Goal: Find specific page/section: Find specific page/section

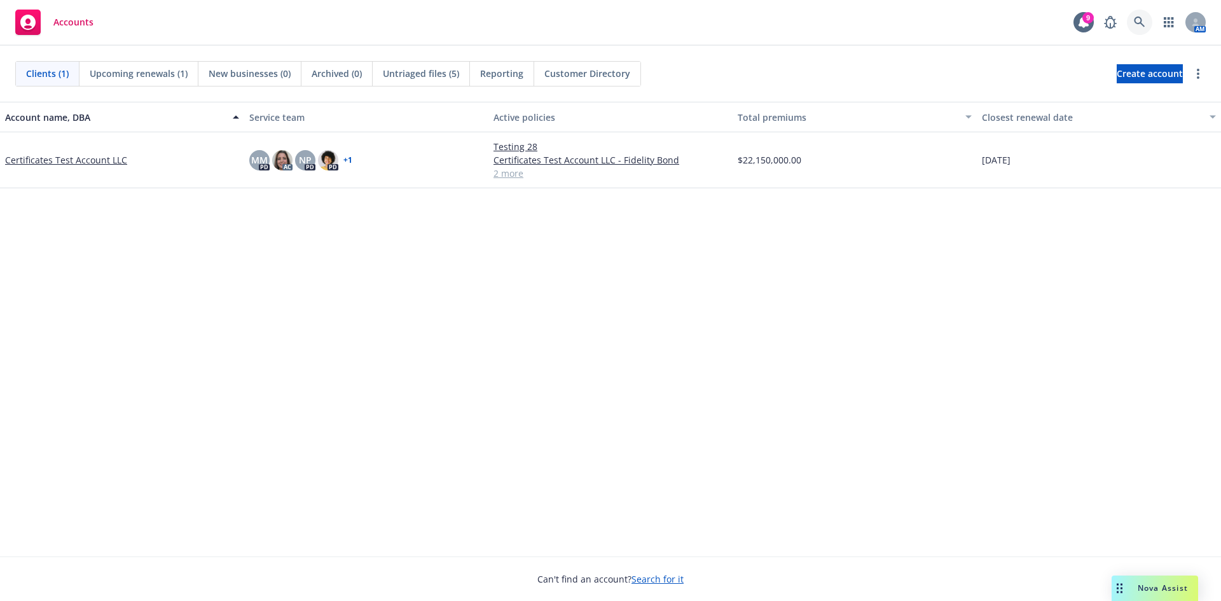
click at [1139, 22] on icon at bounding box center [1139, 22] width 11 height 11
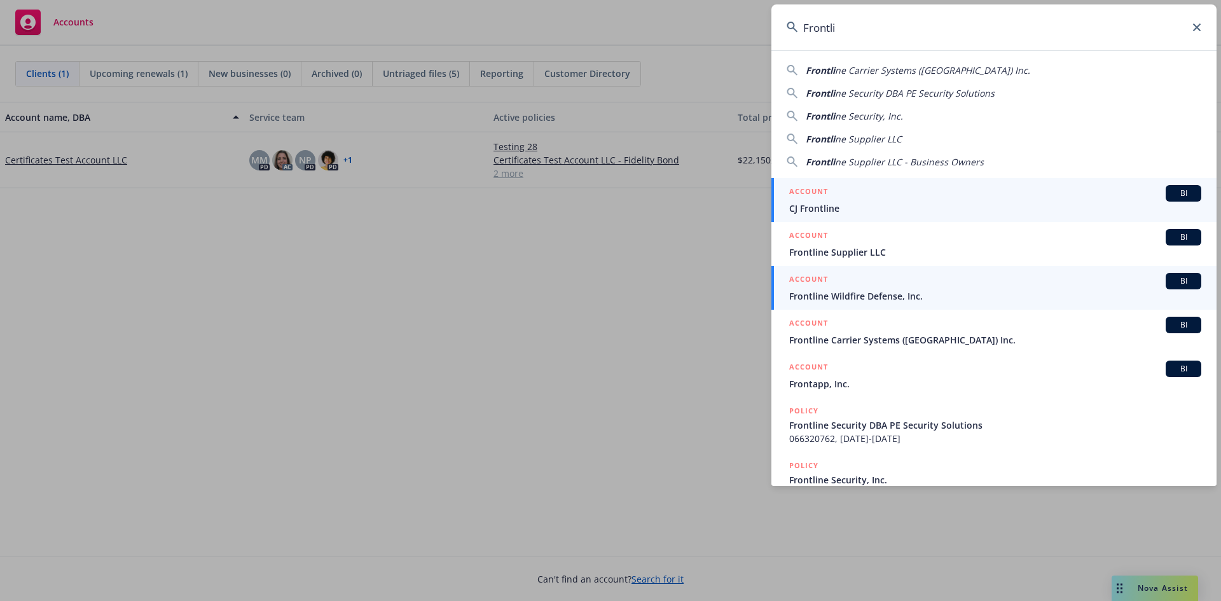
type input "Frontli"
click at [877, 287] on div "ACCOUNT BI" at bounding box center [995, 281] width 412 height 17
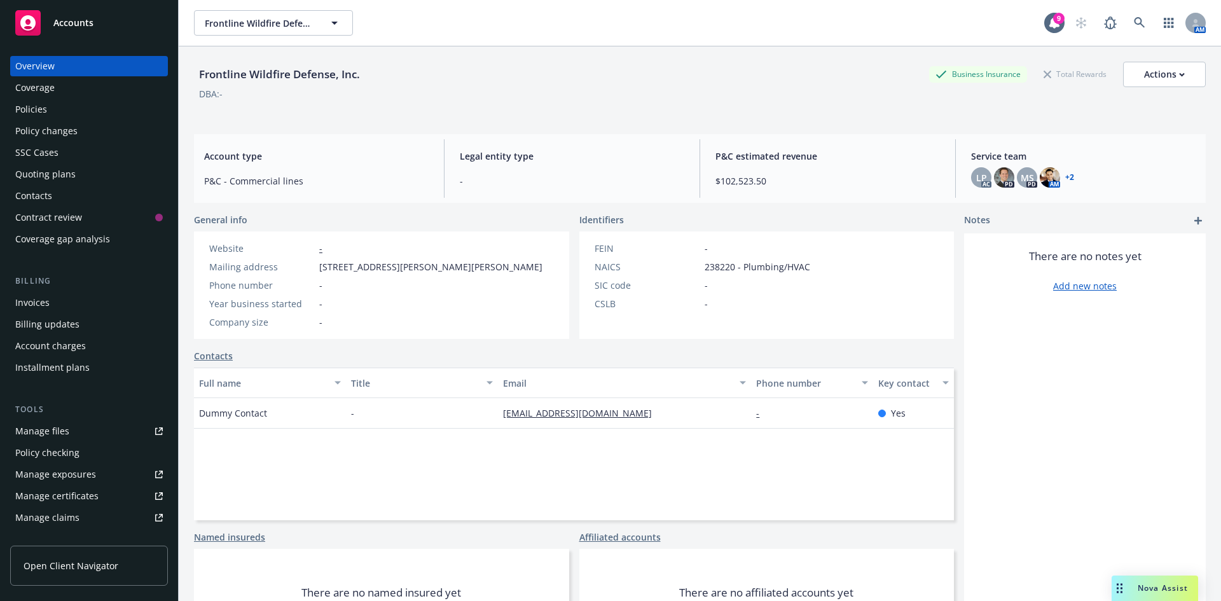
click at [61, 118] on div "Policies" at bounding box center [89, 109] width 148 height 20
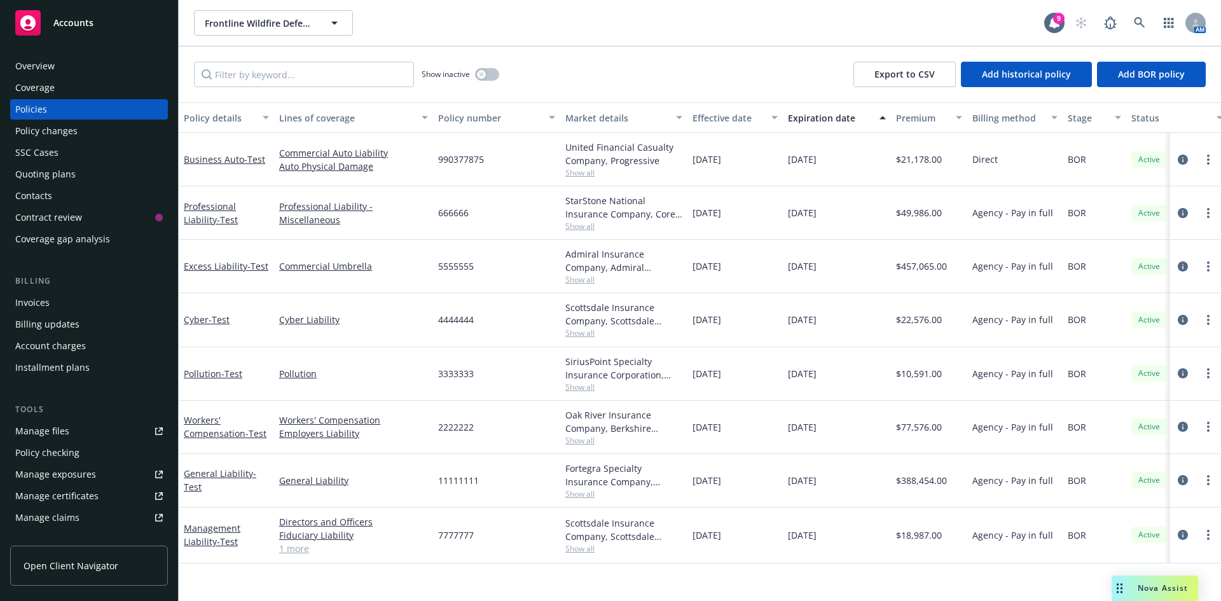
click at [74, 495] on div "Manage certificates" at bounding box center [56, 496] width 83 height 20
